Goal: Find contact information: Find contact information

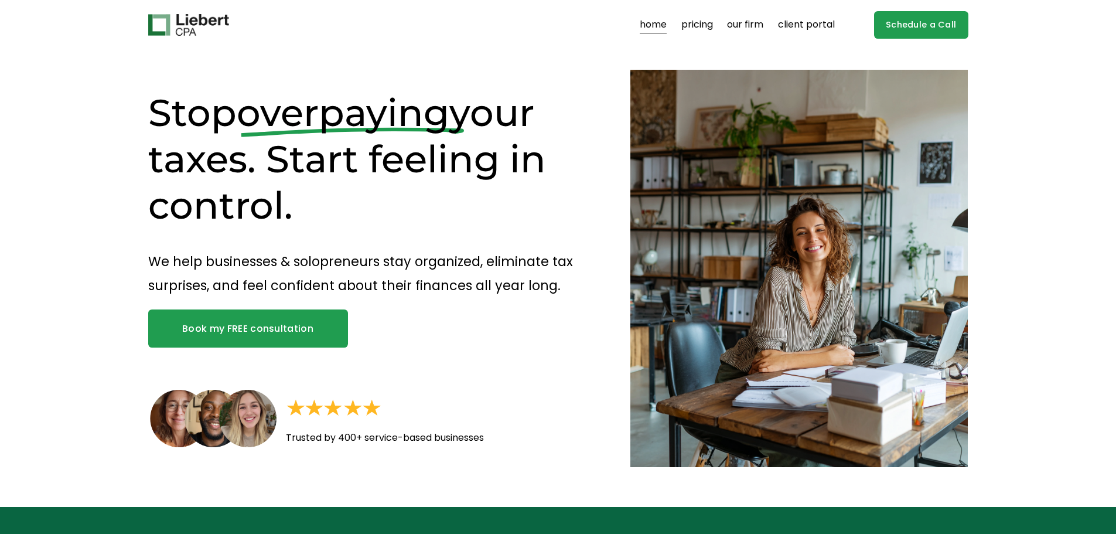
click at [908, 19] on link "Schedule a Call" at bounding box center [921, 25] width 94 height 28
click at [903, 21] on link "Schedule a Call" at bounding box center [921, 25] width 94 height 28
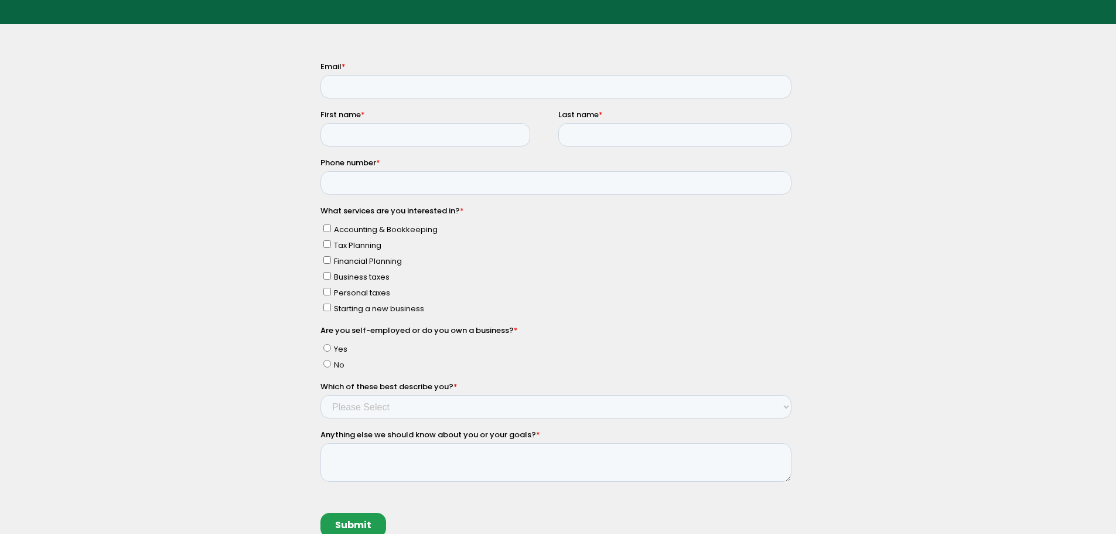
scroll to position [117, 0]
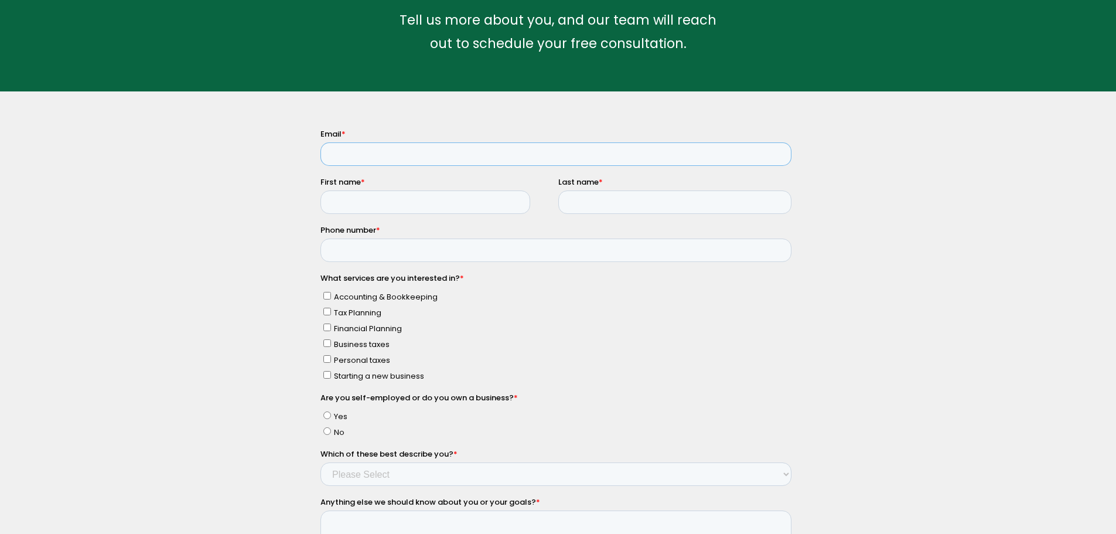
click at [372, 161] on input "Email *" at bounding box center [555, 153] width 471 height 23
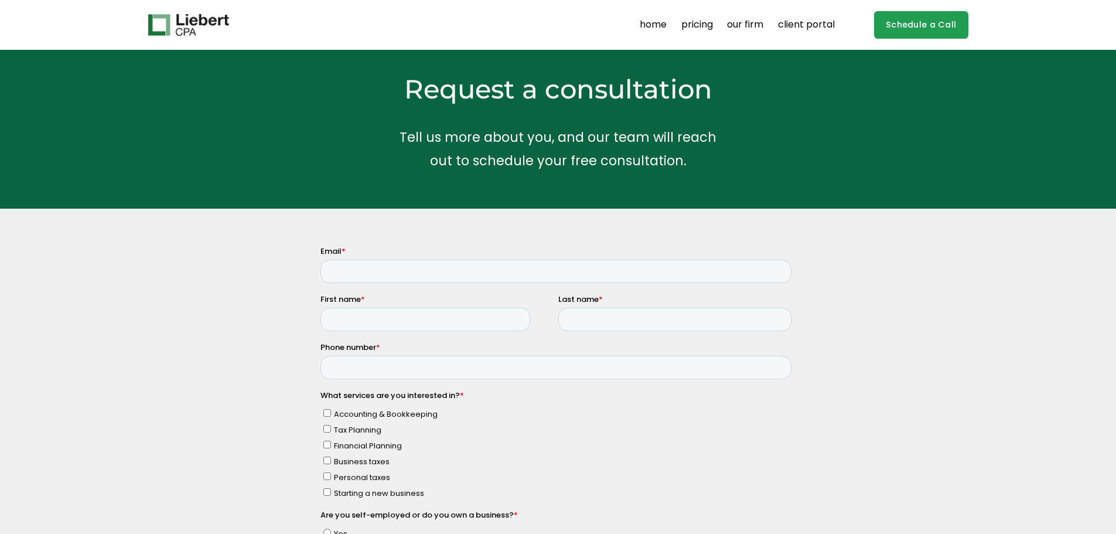
click at [753, 26] on link "our firm" at bounding box center [745, 25] width 36 height 19
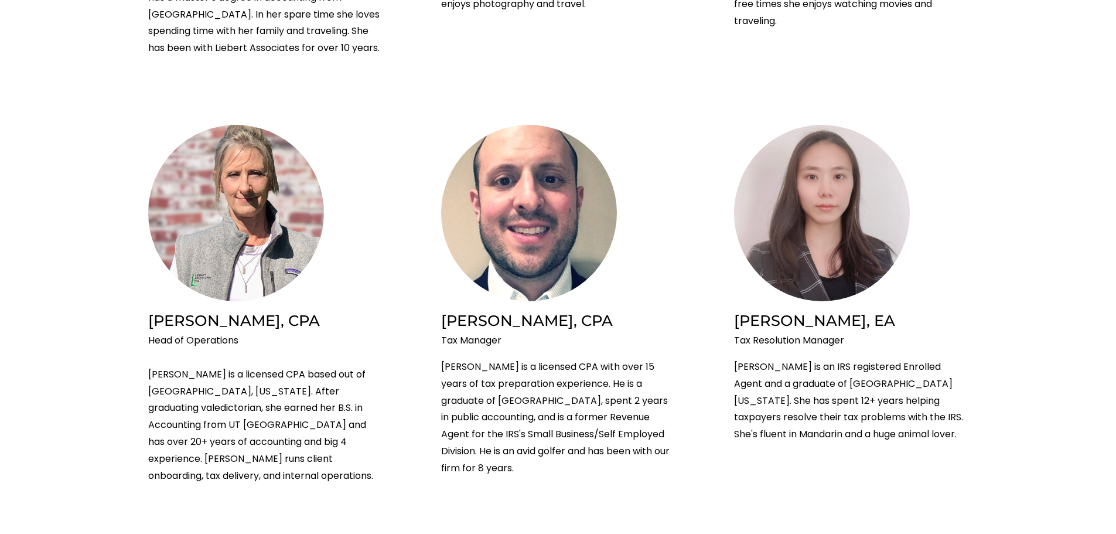
scroll to position [1406, 0]
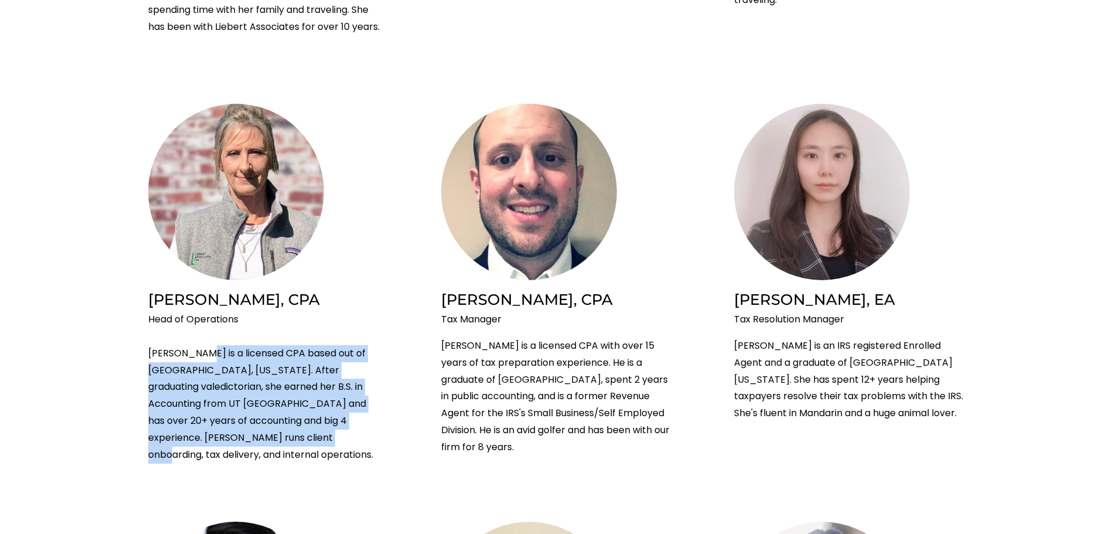
drag, startPoint x: 194, startPoint y: 338, endPoint x: 223, endPoint y: 425, distance: 91.9
click at [223, 425] on p "Head of Operations Linda is a licensed CPA based out of Dallas, Texas. After gr…" at bounding box center [265, 387] width 234 height 152
drag, startPoint x: 223, startPoint y: 425, endPoint x: 201, endPoint y: 340, distance: 87.8
click at [201, 340] on p "Head of Operations Linda is a licensed CPA based out of Dallas, Texas. After gr…" at bounding box center [265, 387] width 234 height 152
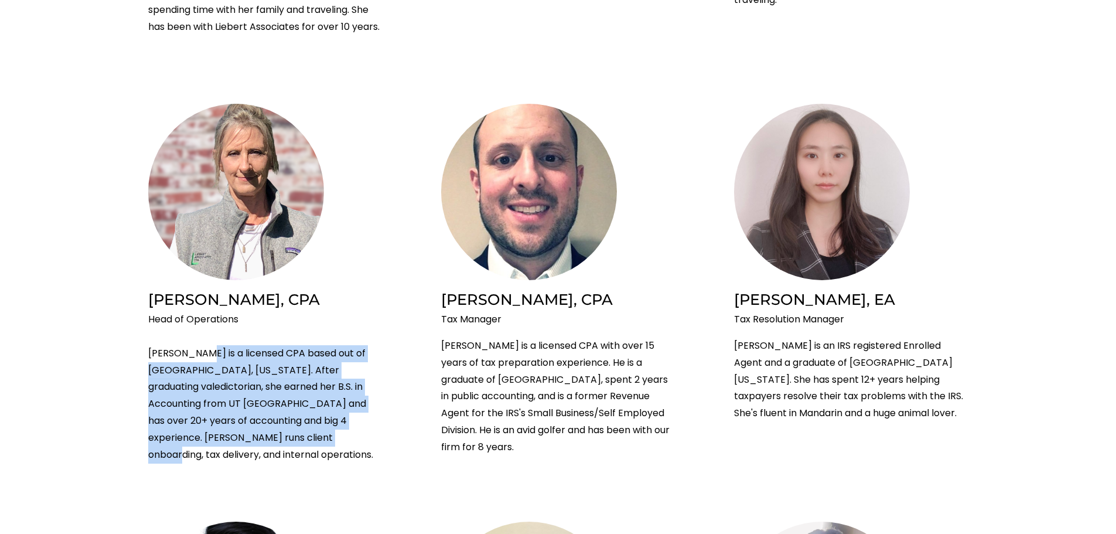
click at [201, 340] on p "Head of Operations Linda is a licensed CPA based out of Dallas, Texas. After gr…" at bounding box center [265, 387] width 234 height 152
drag, startPoint x: 201, startPoint y: 340, endPoint x: 214, endPoint y: 419, distance: 80.2
click at [214, 419] on p "Head of Operations Linda is a licensed CPA based out of Dallas, Texas. After gr…" at bounding box center [265, 387] width 234 height 152
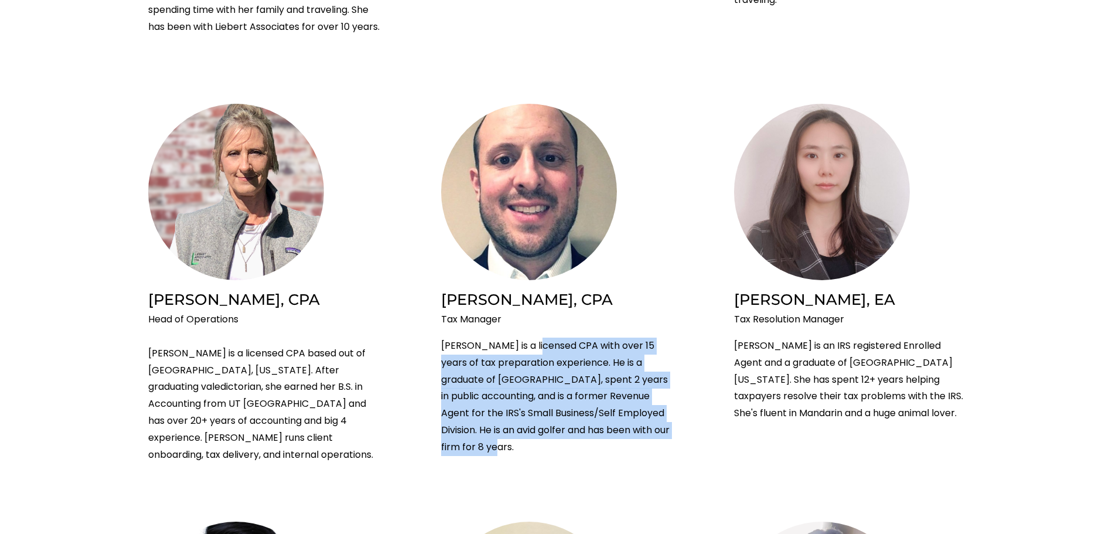
drag, startPoint x: 534, startPoint y: 325, endPoint x: 507, endPoint y: 421, distance: 99.6
click at [507, 421] on p "Chris is a licensed CPA with over 15 years of tax preparation experience. He is…" at bounding box center [558, 396] width 234 height 118
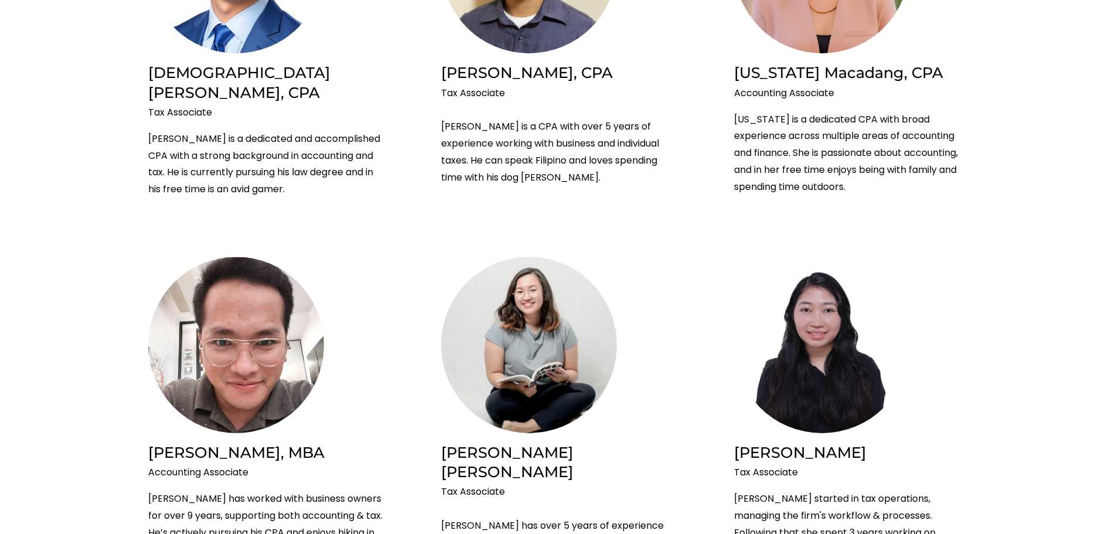
scroll to position [1758, 0]
